Goal: Find contact information

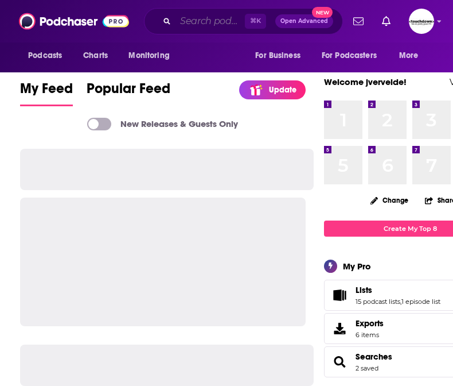
click at [193, 21] on input "Search podcasts, credits, & more..." at bounding box center [210, 21] width 69 height 18
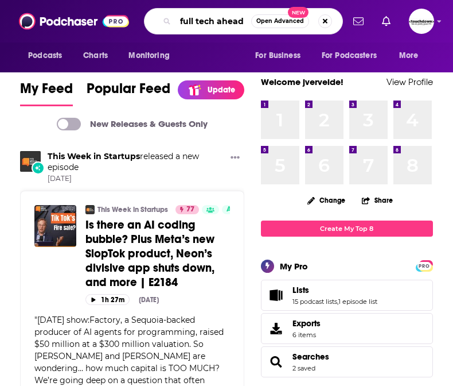
type input "full tech ahead"
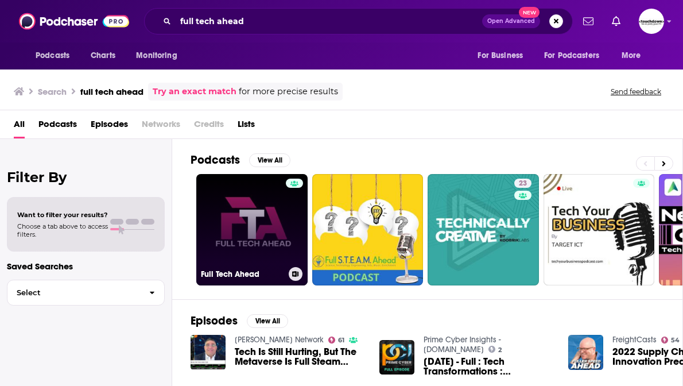
click at [227, 236] on link "Full Tech Ahead" at bounding box center [251, 229] width 111 height 111
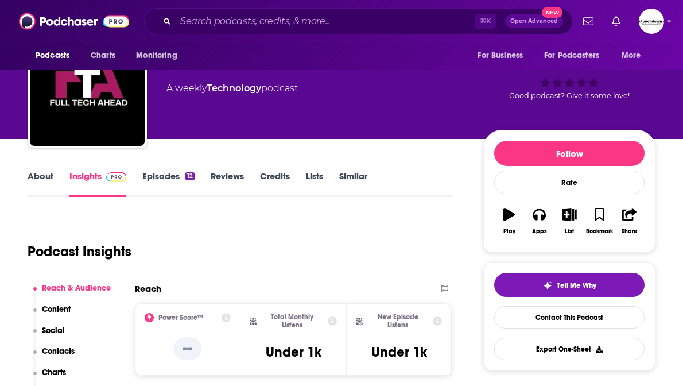
scroll to position [109, 0]
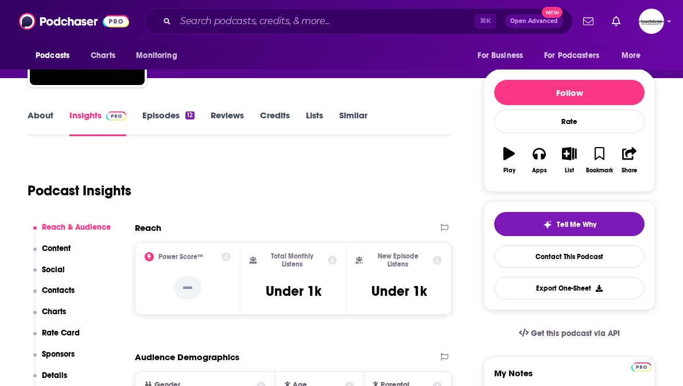
click at [150, 254] on icon at bounding box center [149, 256] width 9 height 9
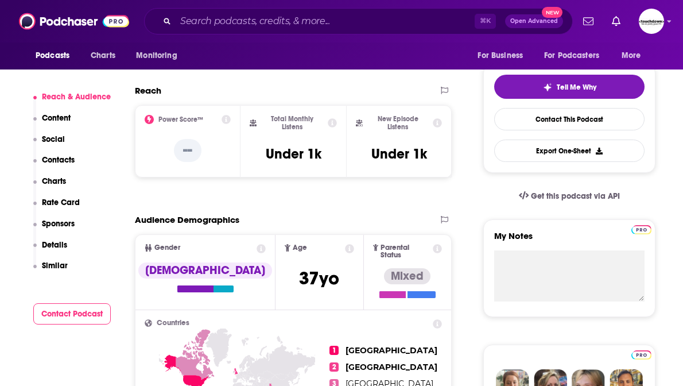
scroll to position [247, 0]
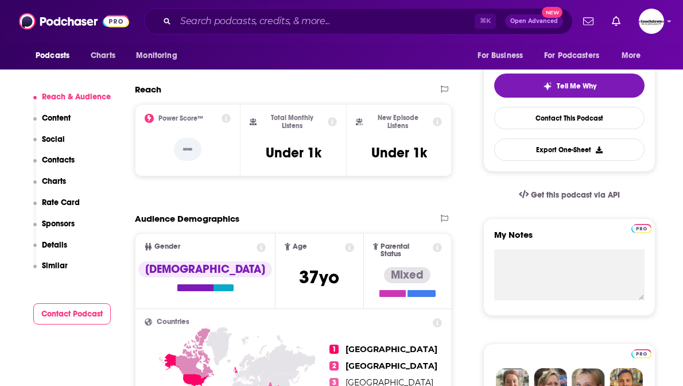
click at [62, 161] on p "Contacts" at bounding box center [58, 160] width 33 height 10
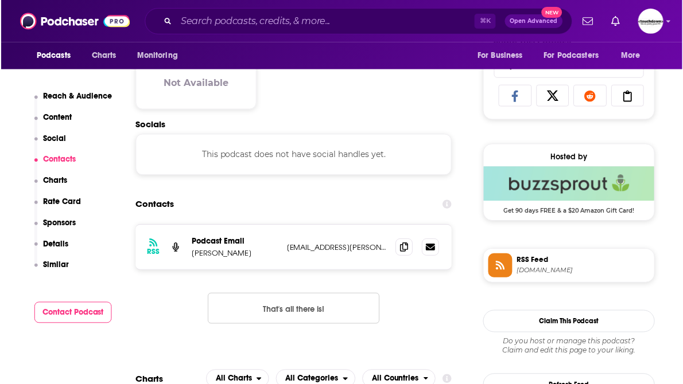
scroll to position [768, 0]
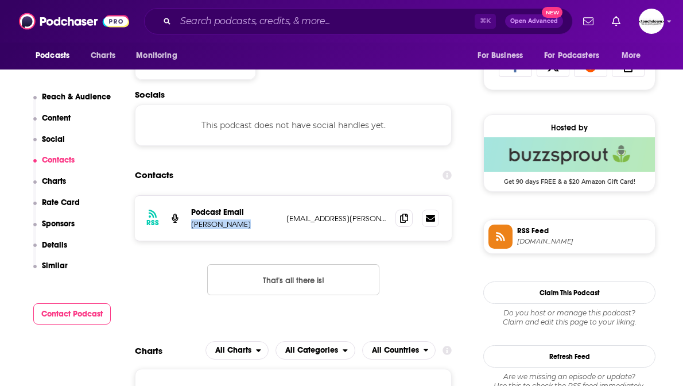
drag, startPoint x: 253, startPoint y: 219, endPoint x: 188, endPoint y: 218, distance: 64.9
click at [188, 218] on div "RSS Podcast Email [PERSON_NAME] [PERSON_NAME][EMAIL_ADDRESS][PERSON_NAME][DOMAI…" at bounding box center [293, 218] width 317 height 45
copy p "[PERSON_NAME]"
